Goal: Find specific page/section: Find specific page/section

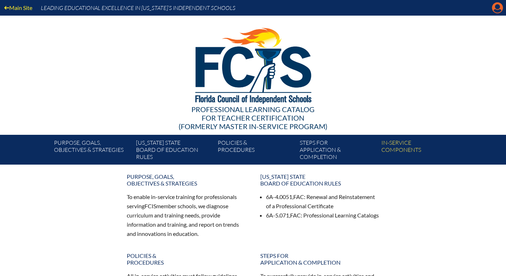
click at [497, 10] on icon "Manage account" at bounding box center [497, 7] width 11 height 11
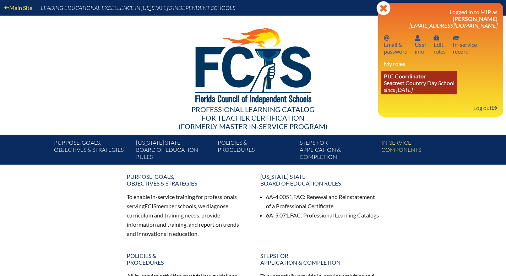
click at [382, 94] on link "PLC Coordinator Seacrest Country Day School since 2024 Jun 8" at bounding box center [419, 82] width 76 height 23
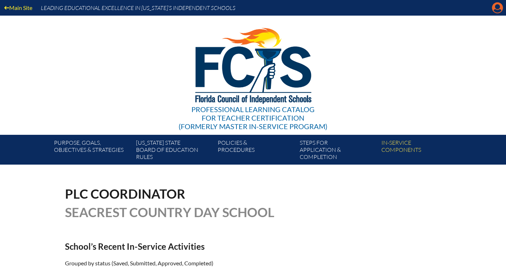
click at [493, 8] on icon "Manage account" at bounding box center [497, 7] width 11 height 11
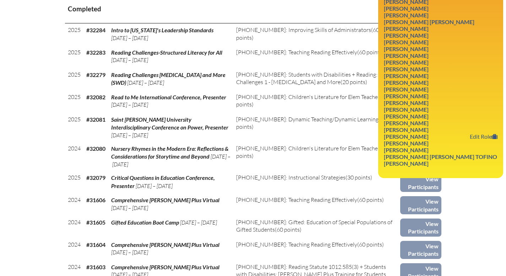
scroll to position [324, 0]
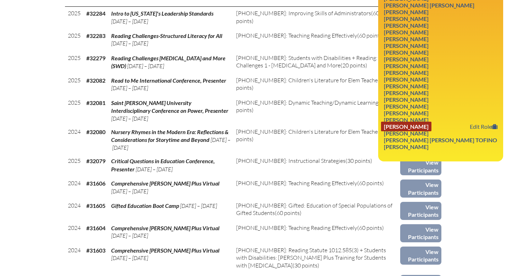
click at [432, 131] on link "Jennifer Grace Summers" at bounding box center [406, 127] width 50 height 10
